Goal: Navigation & Orientation: Find specific page/section

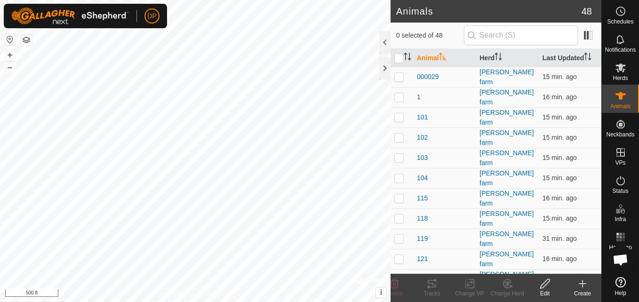
scroll to position [1259, 0]
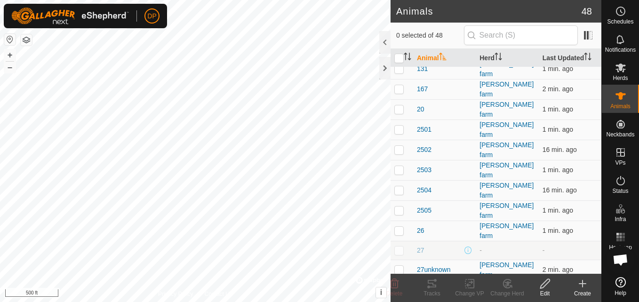
scroll to position [376, 0]
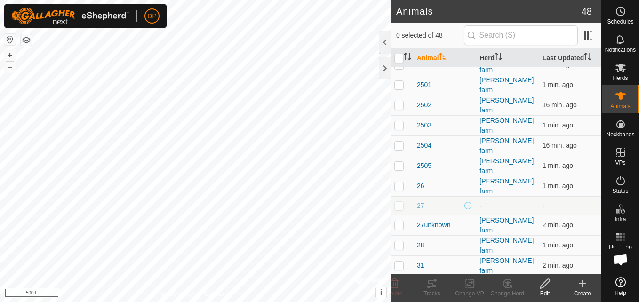
click at [398, 202] on p-checkbox at bounding box center [398, 206] width 9 height 8
checkbox input "false"
click at [399, 182] on p-checkbox at bounding box center [398, 186] width 9 height 8
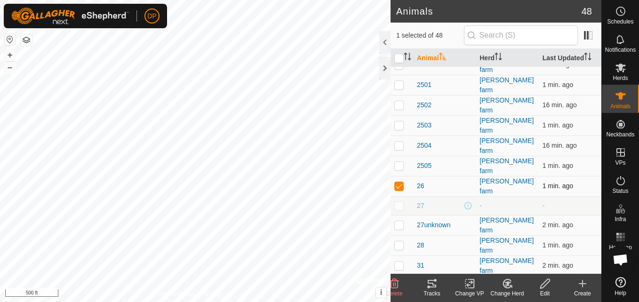
checkbox input "false"
click at [552, 196] on td "-" at bounding box center [569, 205] width 63 height 19
click at [542, 202] on span "-" at bounding box center [543, 206] width 2 height 8
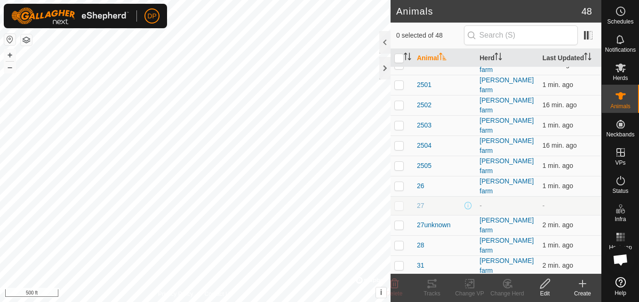
click at [542, 202] on span "-" at bounding box center [543, 206] width 2 height 8
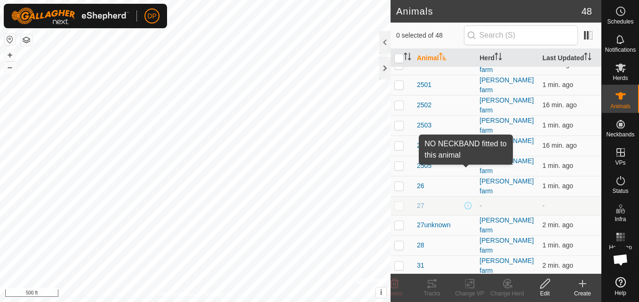
click at [464, 202] on span at bounding box center [468, 206] width 8 height 8
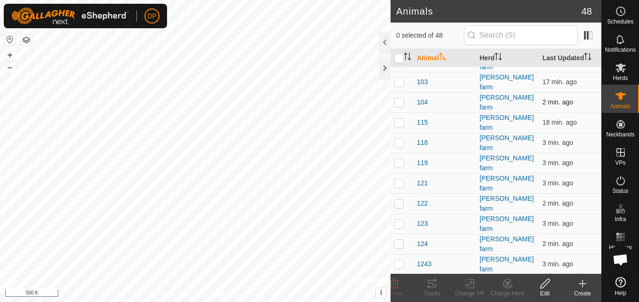
scroll to position [94, 0]
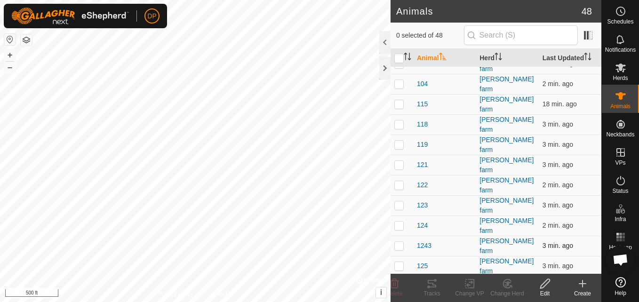
click at [397, 242] on p-checkbox at bounding box center [398, 246] width 9 height 8
checkbox input "false"
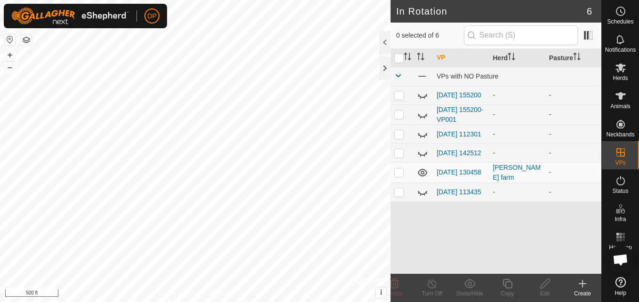
scroll to position [1259, 0]
click at [308, 301] on html "DP Schedules Notifications Herds Animals Neckbands VPs Status Infra Heatmap Hel…" at bounding box center [319, 151] width 639 height 302
